Goal: Navigation & Orientation: Find specific page/section

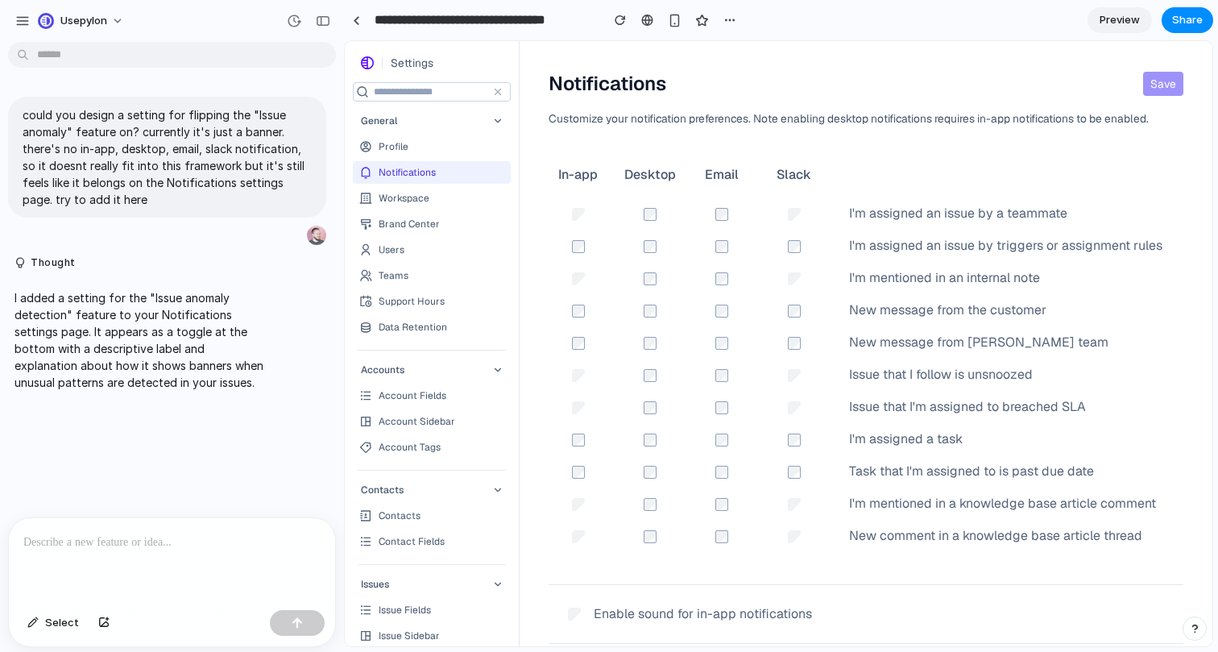
click at [425, 208] on link "Workspace" at bounding box center [432, 198] width 158 height 23
click at [429, 224] on div "Brand Center" at bounding box center [409, 224] width 61 height 13
click at [423, 252] on link "Users" at bounding box center [432, 249] width 158 height 23
click at [422, 271] on link "Teams" at bounding box center [432, 275] width 158 height 23
click at [420, 310] on link "Support Hours" at bounding box center [432, 301] width 158 height 23
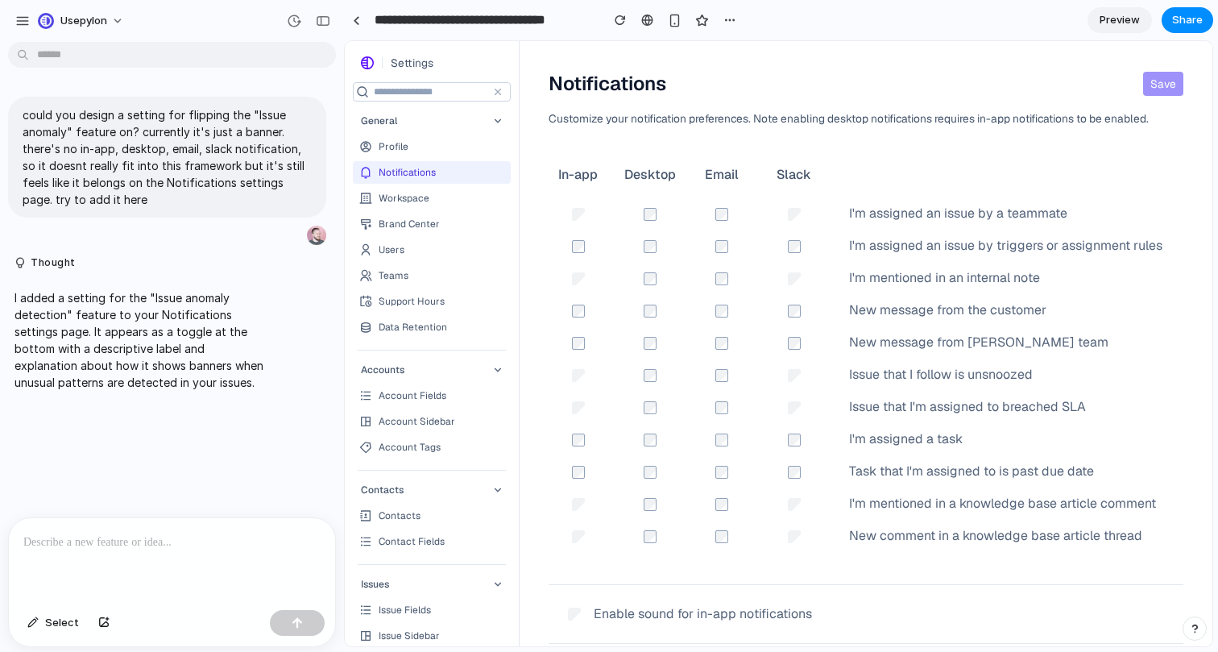
click at [420, 327] on div "Data Retention" at bounding box center [413, 327] width 68 height 13
click at [417, 388] on link "Account Fields" at bounding box center [432, 395] width 158 height 23
click at [417, 363] on div "Accounts" at bounding box center [432, 369] width 158 height 19
click at [504, 367] on icon "button" at bounding box center [497, 369] width 13 height 13
click at [504, 484] on icon "button" at bounding box center [497, 489] width 13 height 13
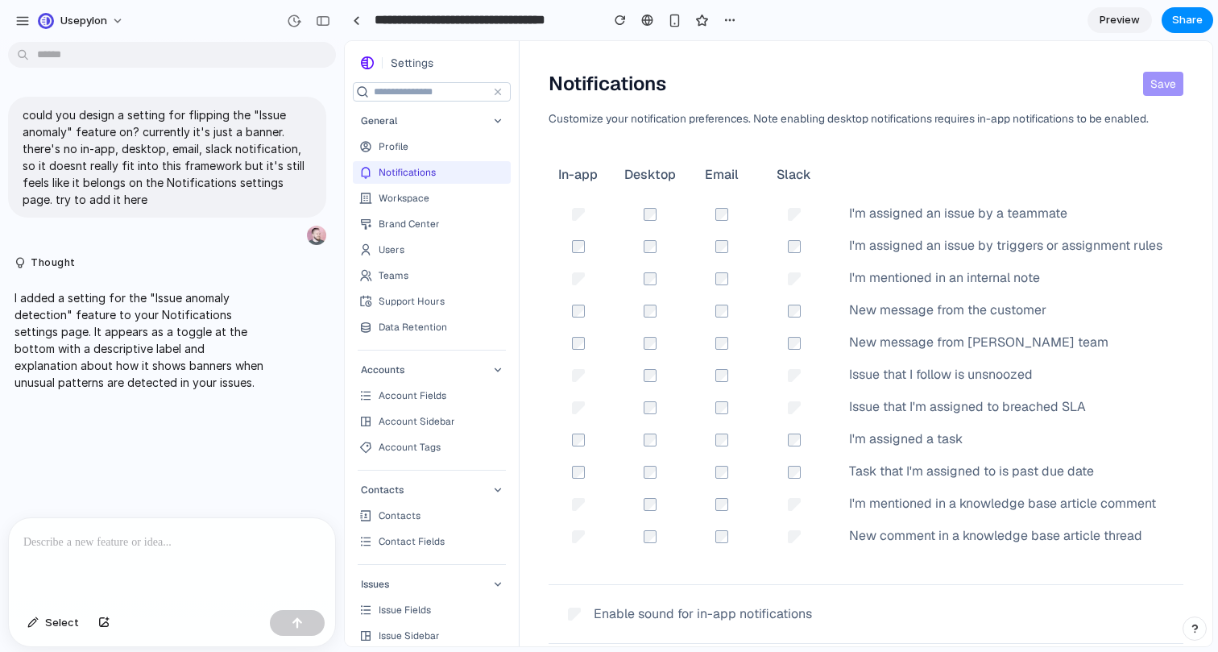
click at [477, 620] on link "Issue Fields" at bounding box center [432, 610] width 158 height 23
